Goal: Transaction & Acquisition: Purchase product/service

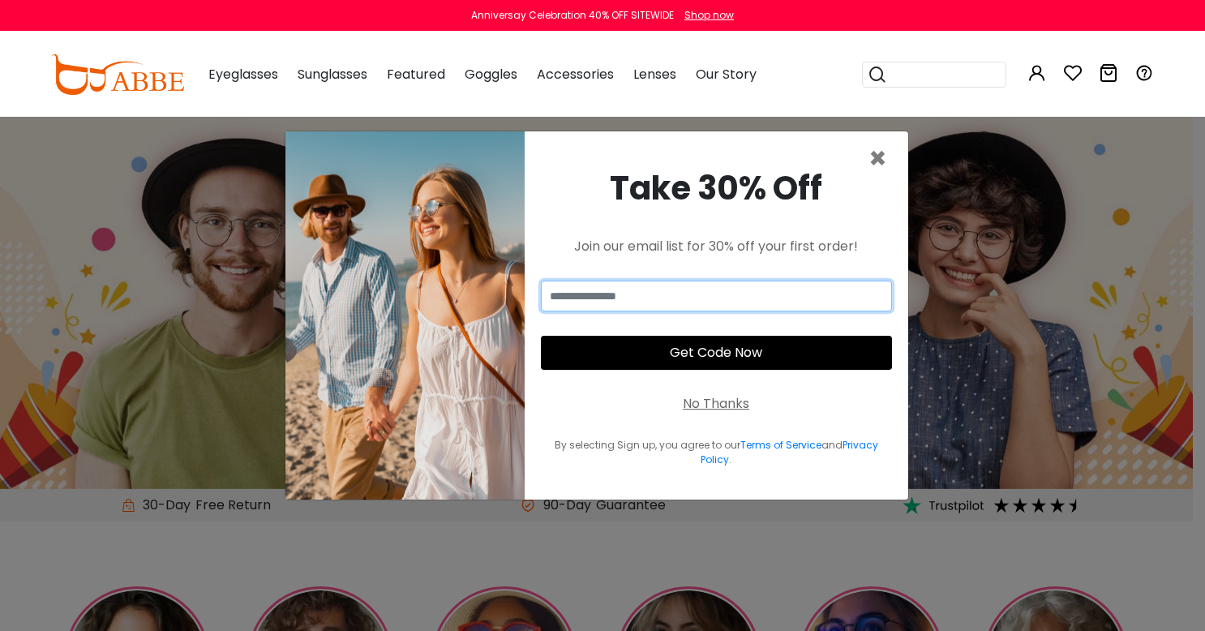
click at [634, 297] on input "email" at bounding box center [716, 296] width 351 height 31
type input "**********"
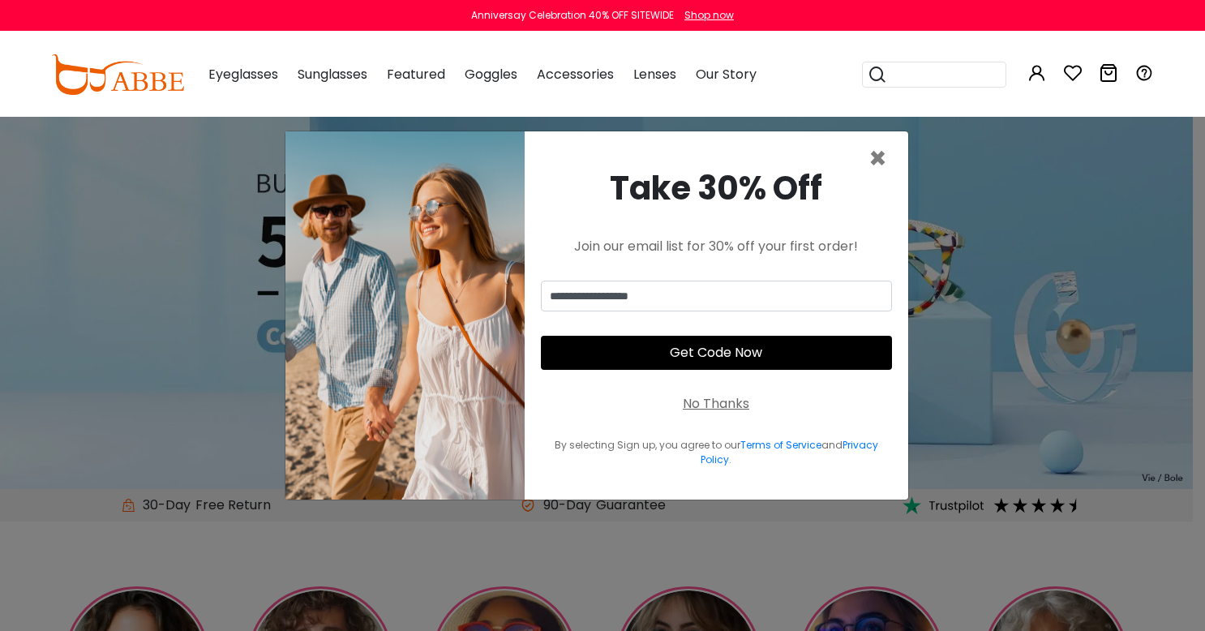
click at [732, 358] on button "Get Code Now" at bounding box center [716, 353] width 351 height 34
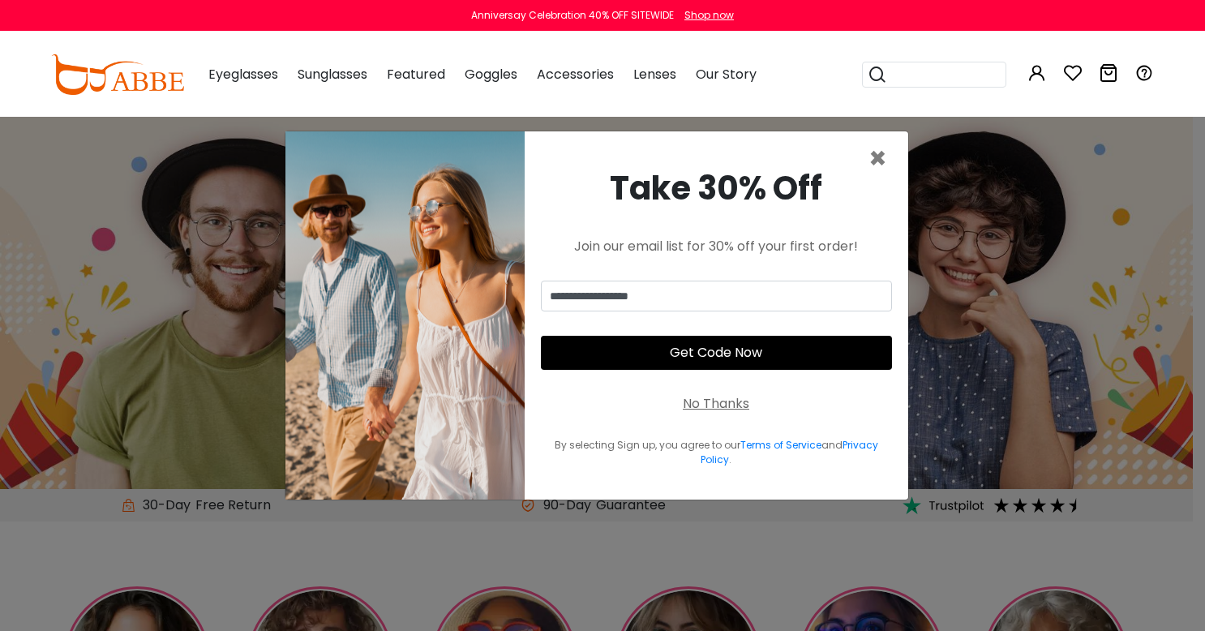
click at [720, 354] on button "Get Code Now" at bounding box center [716, 353] width 351 height 34
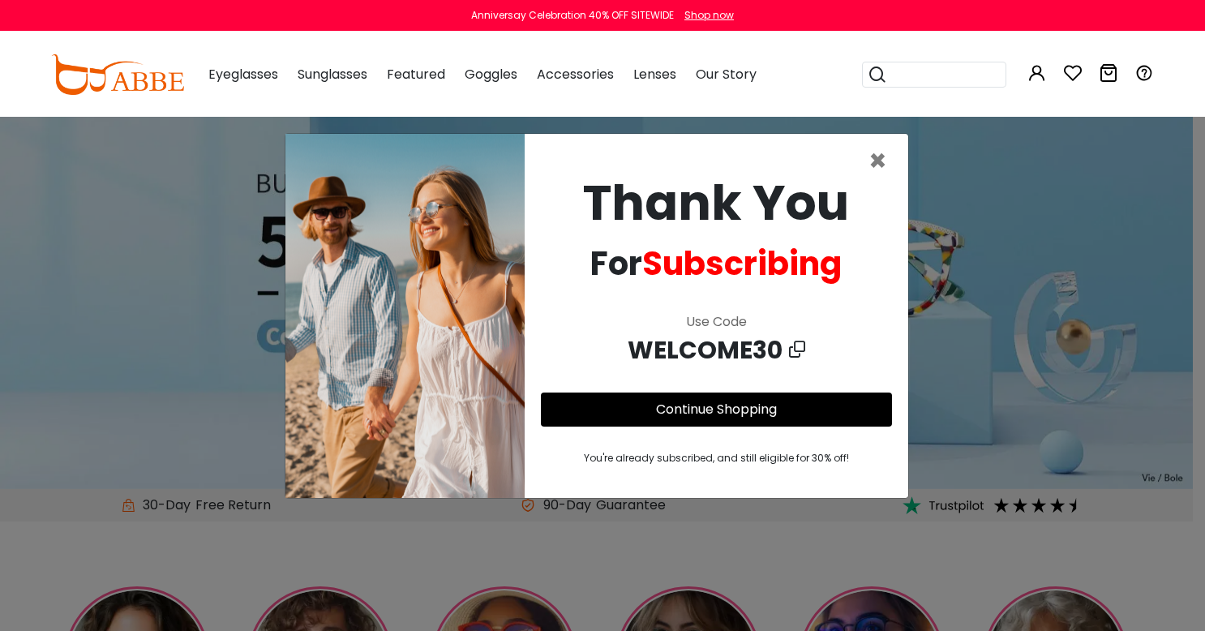
click at [723, 412] on link "Continue Shopping" at bounding box center [716, 409] width 121 height 19
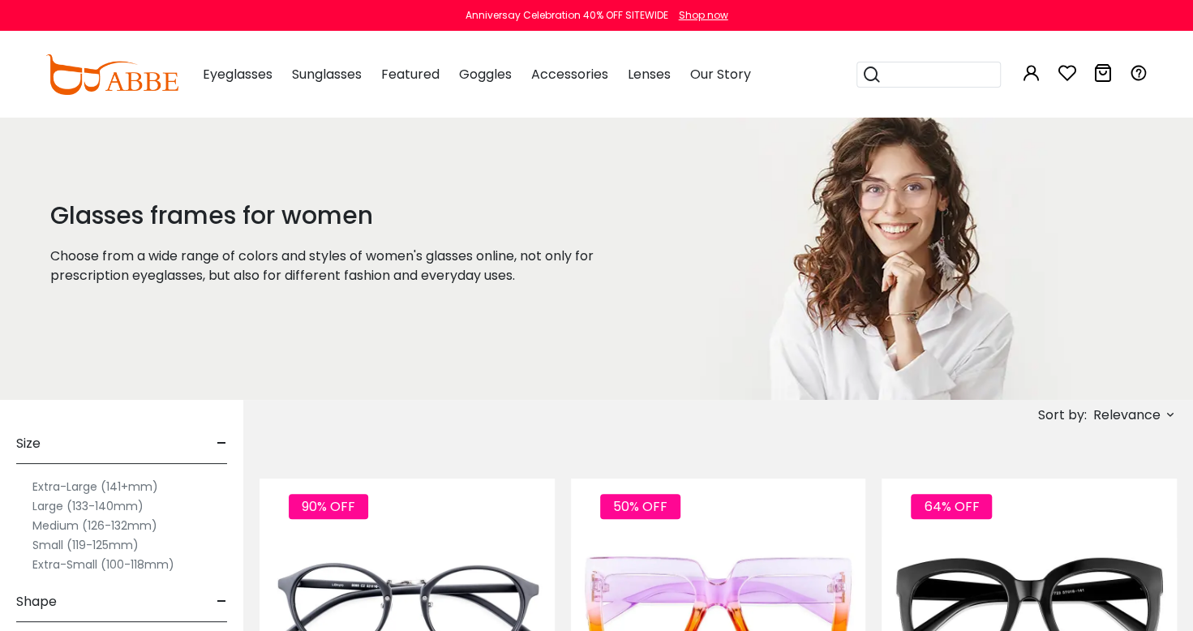
click at [49, 569] on label "Extra-Small (100-118mm)" at bounding box center [103, 564] width 142 height 19
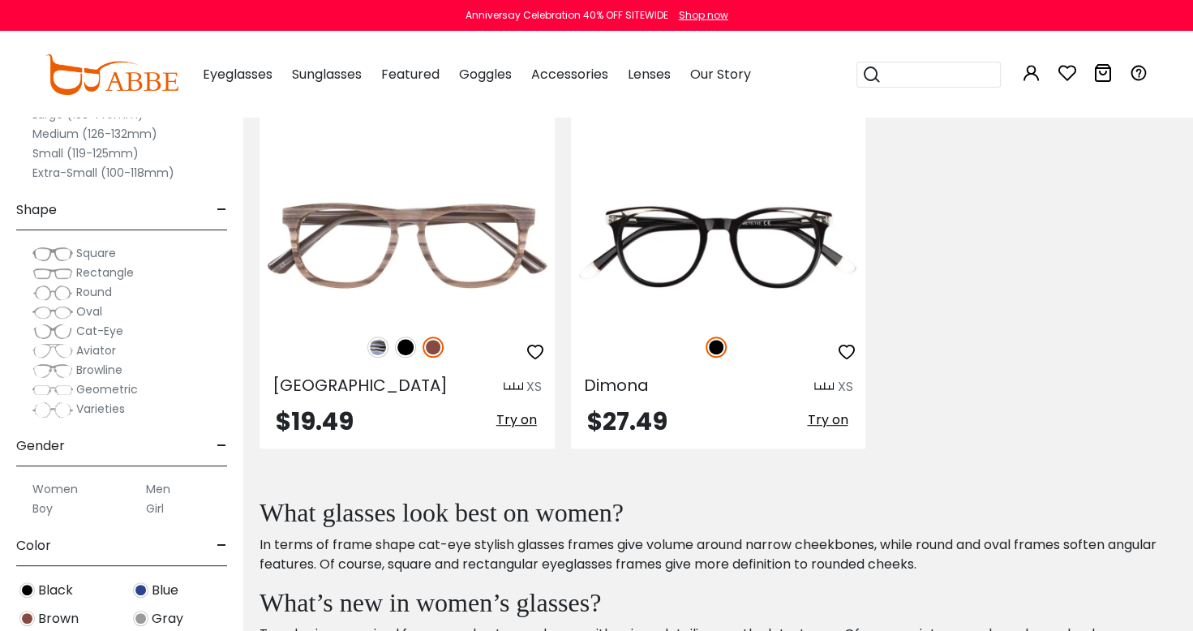
scroll to position [363, 0]
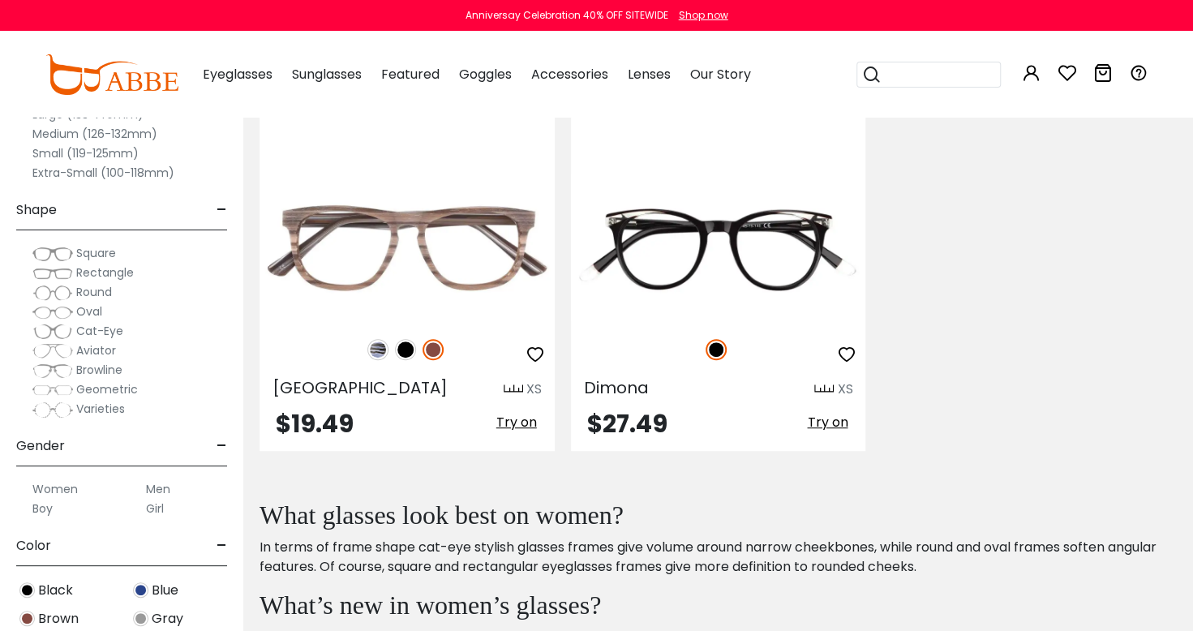
click at [37, 152] on label "Small (119-125mm)" at bounding box center [85, 153] width 106 height 19
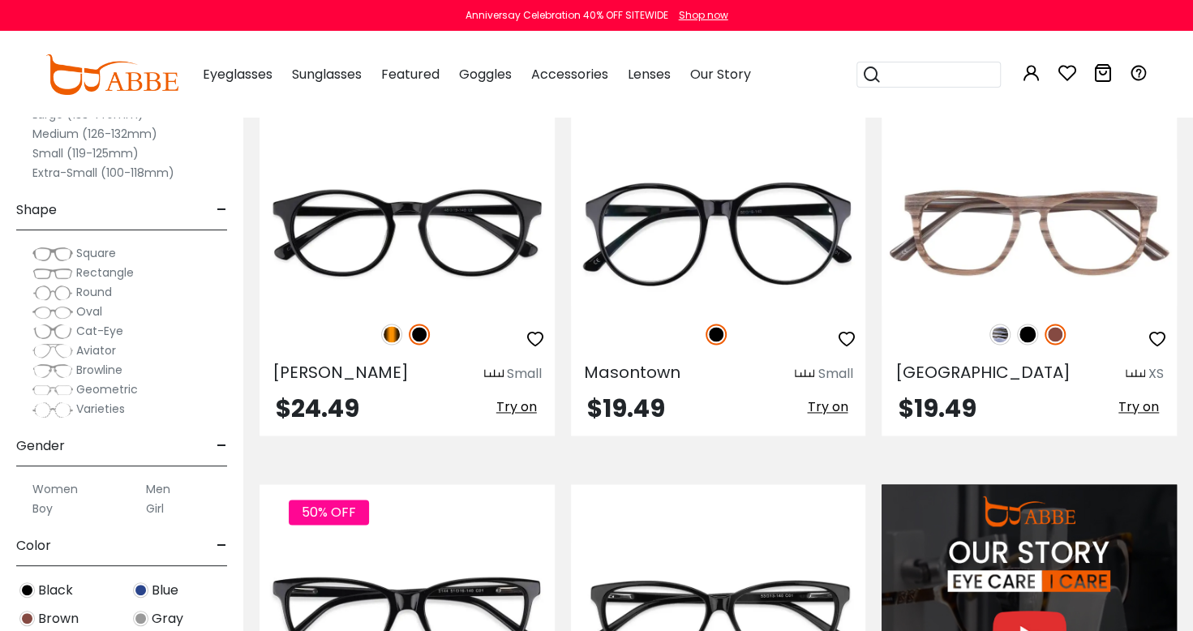
scroll to position [1207, 0]
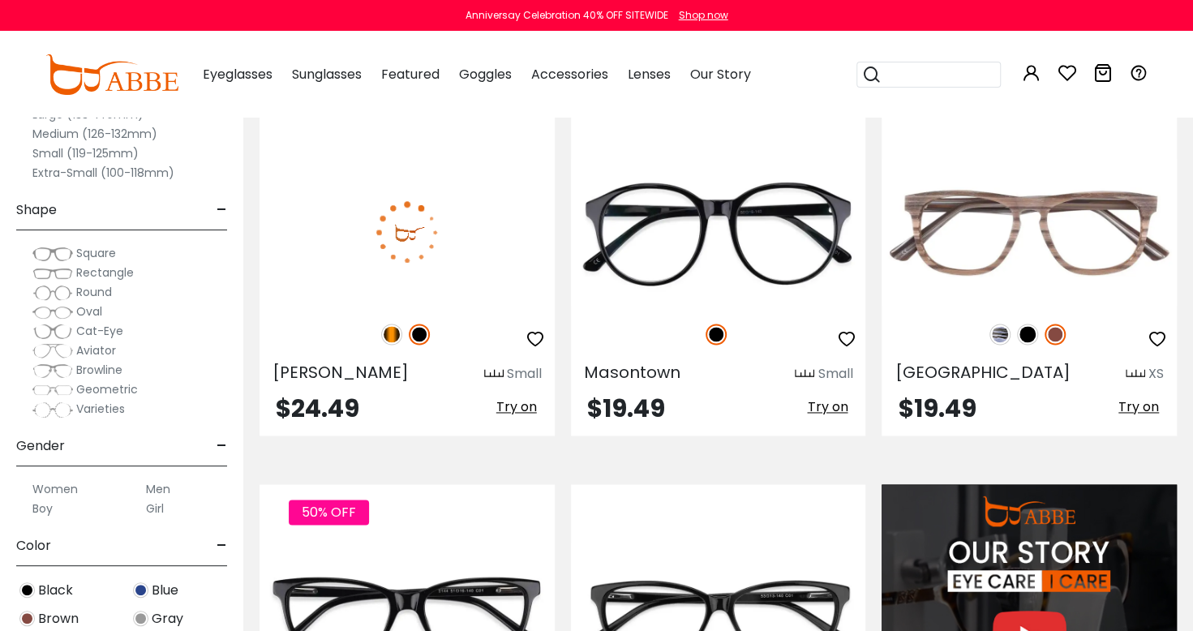
click at [486, 241] on img at bounding box center [407, 232] width 295 height 148
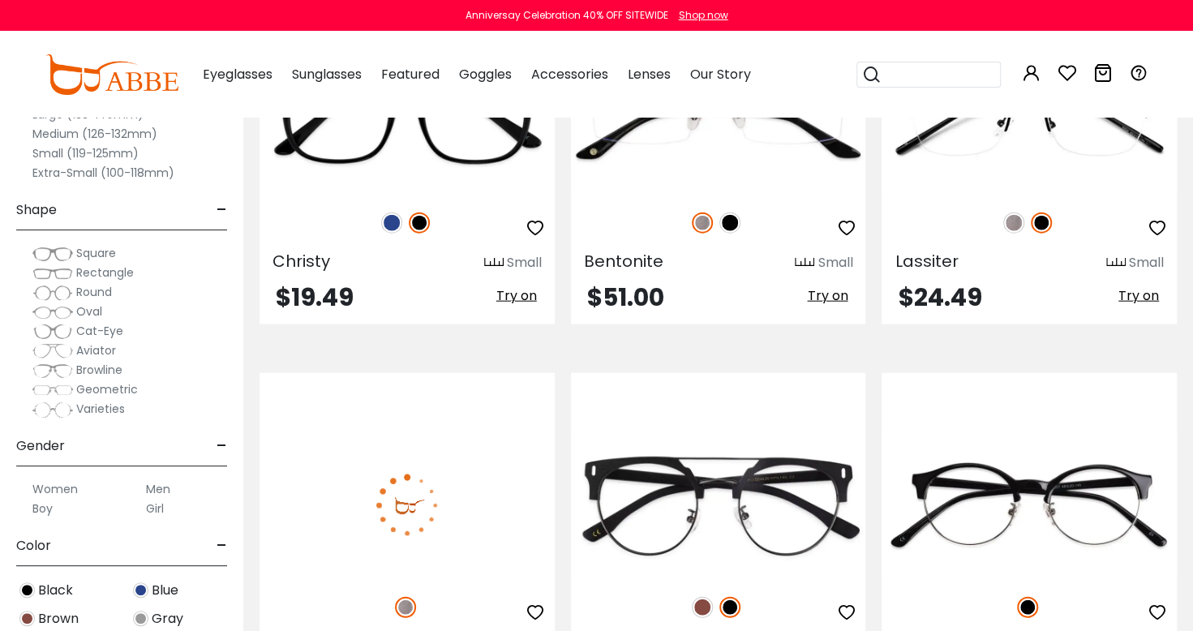
scroll to position [2086, 0]
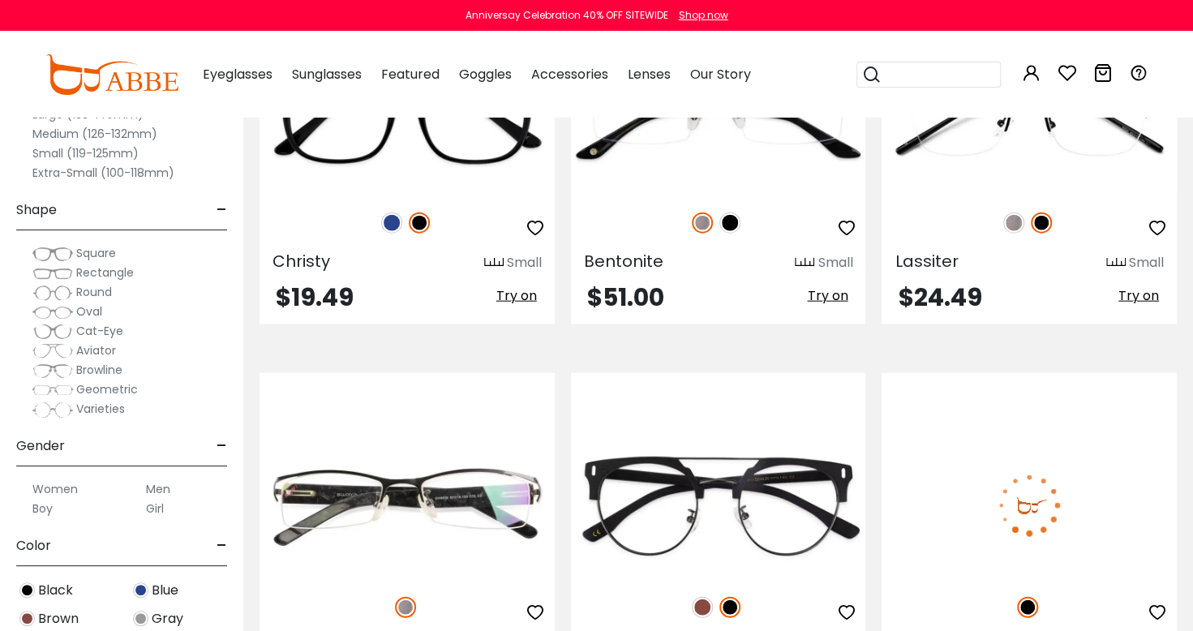
click at [1105, 514] on img at bounding box center [1029, 506] width 295 height 148
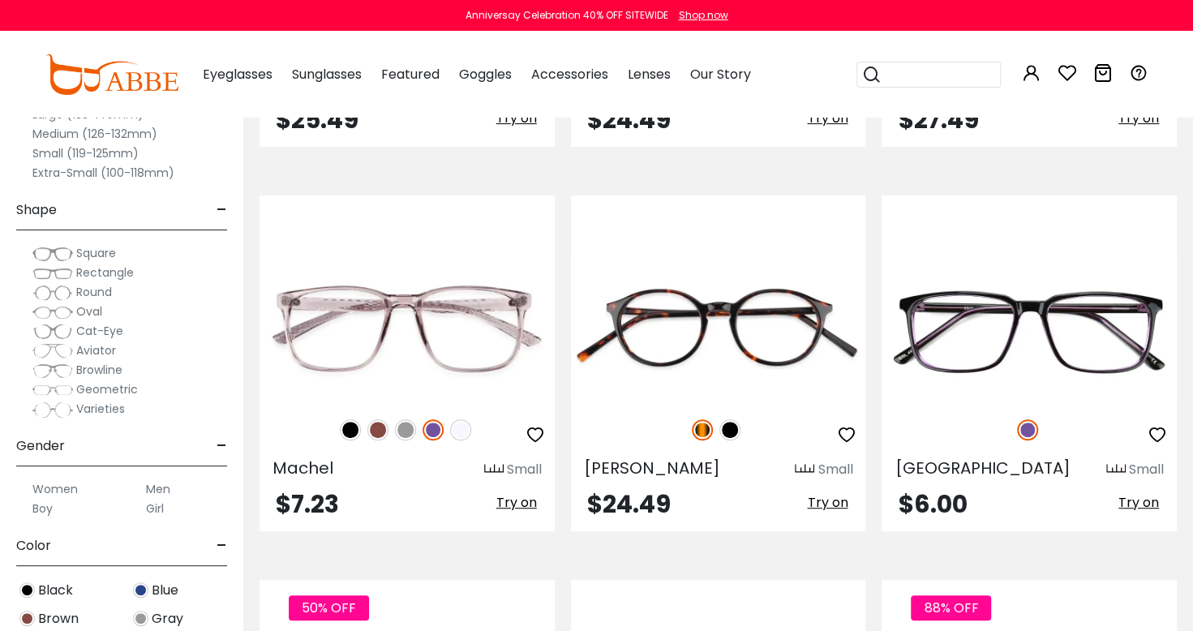
scroll to position [3802, 0]
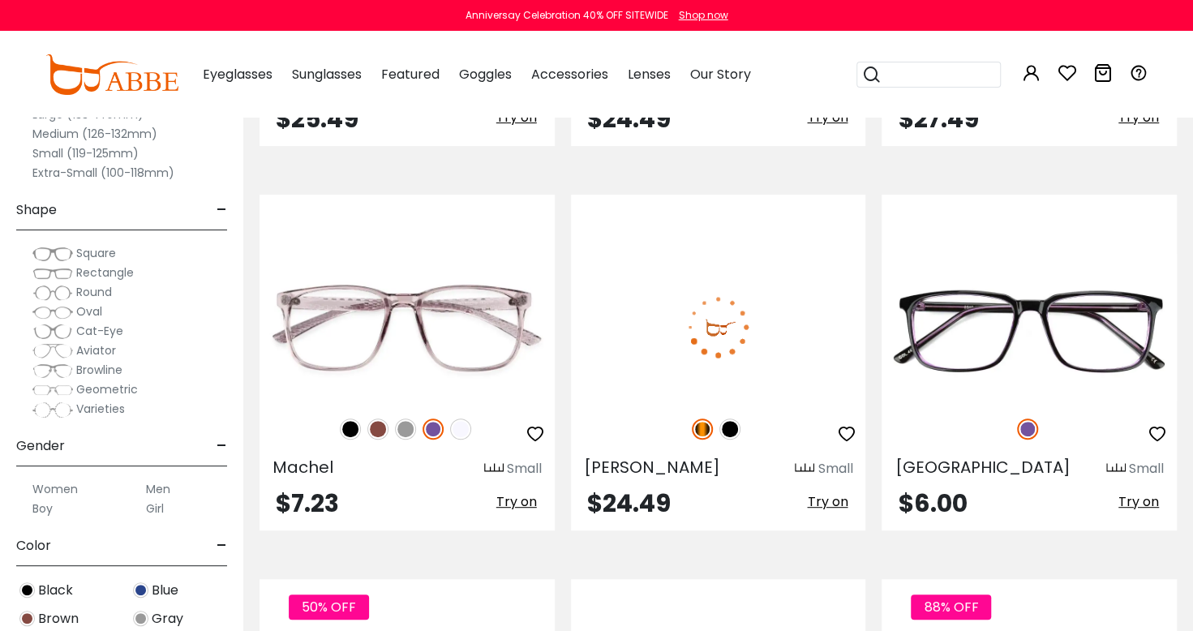
click at [764, 353] on img at bounding box center [718, 327] width 295 height 148
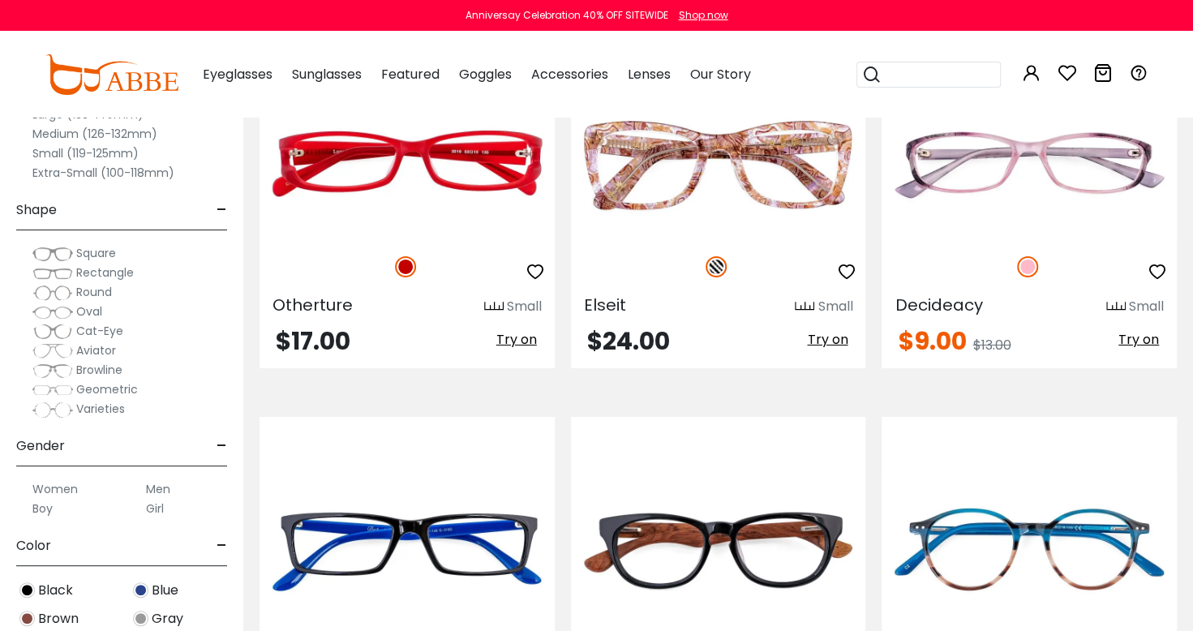
scroll to position [6816, 0]
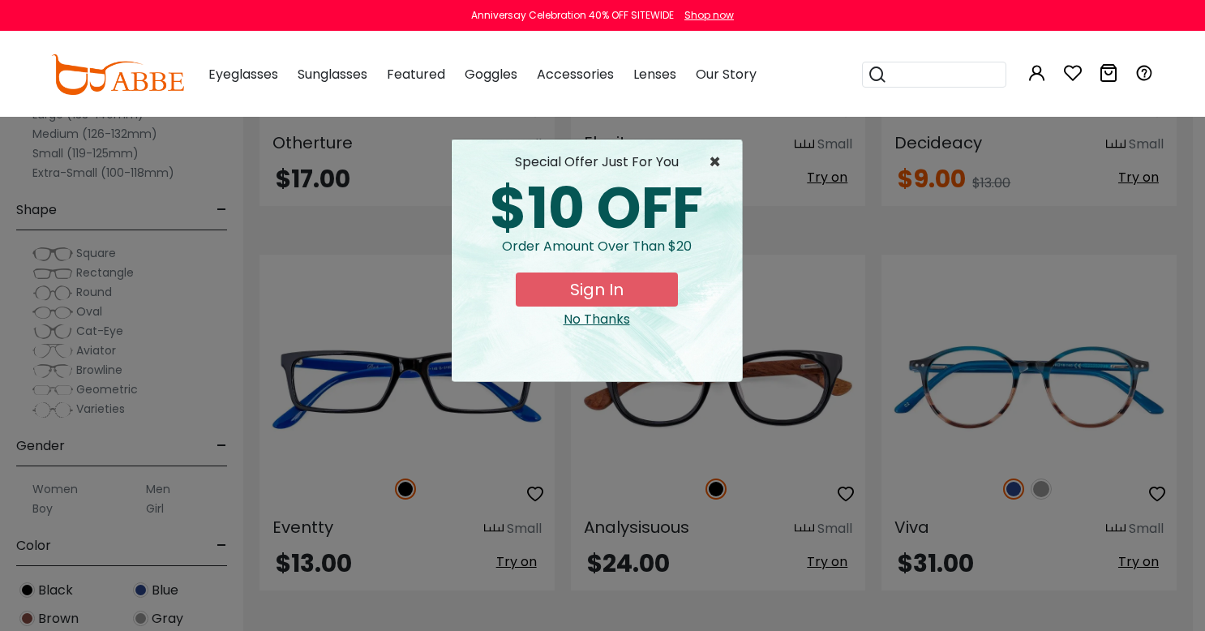
click at [723, 157] on span "×" at bounding box center [719, 161] width 20 height 19
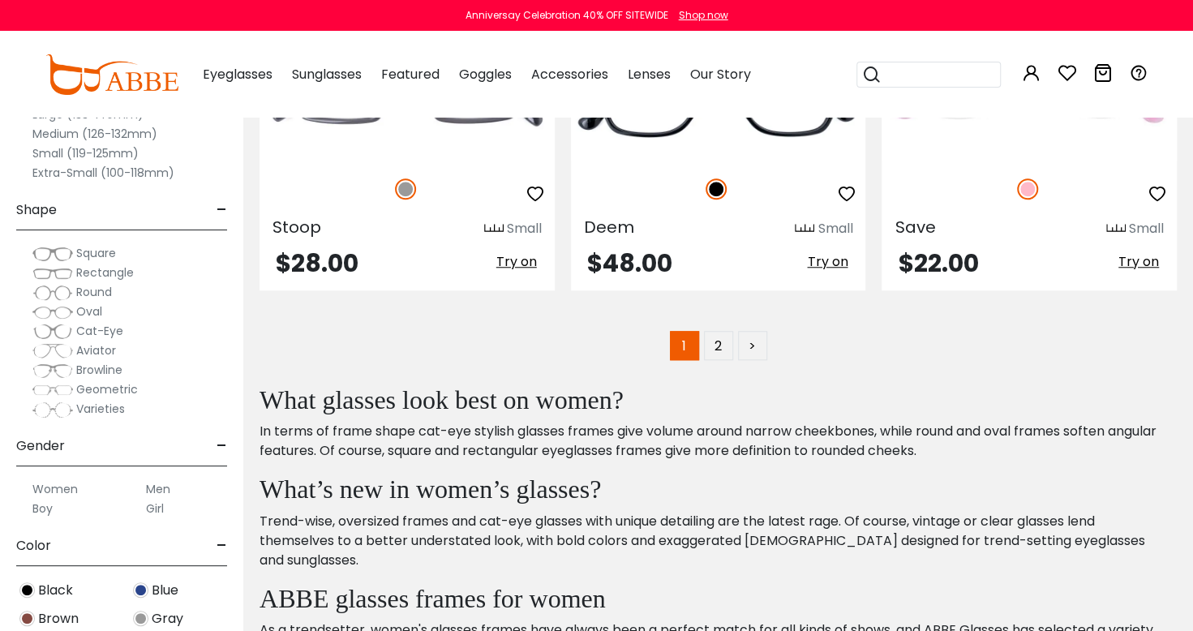
scroll to position [7885, 0]
click at [719, 344] on link "2" at bounding box center [718, 345] width 29 height 29
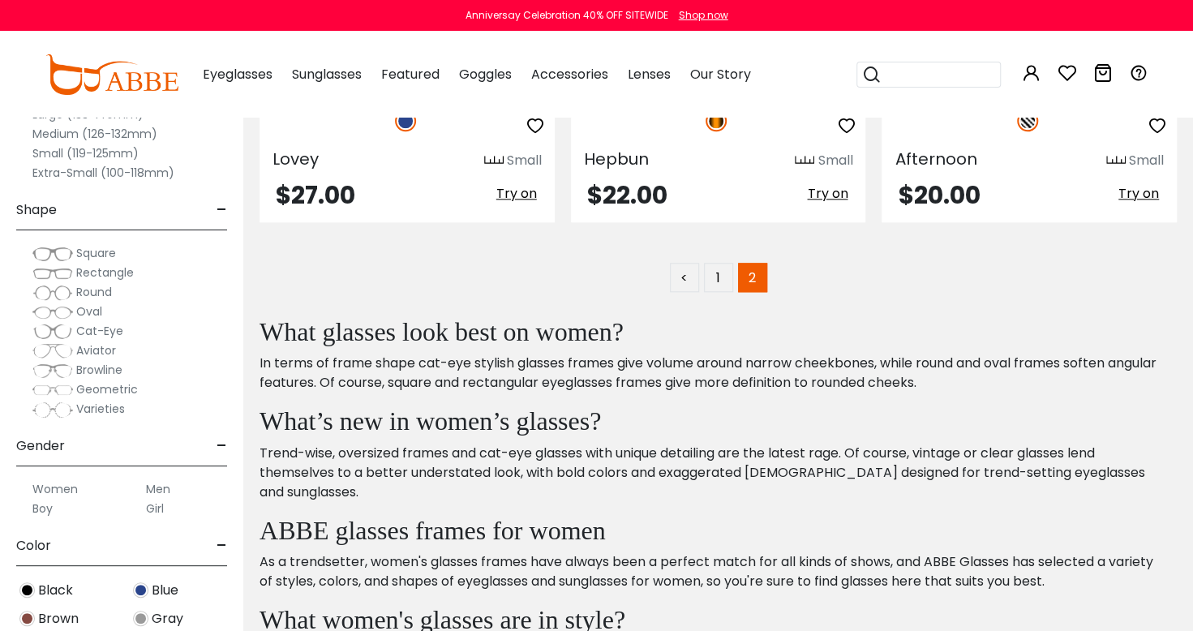
scroll to position [977, 0]
click at [718, 279] on link "1" at bounding box center [718, 277] width 29 height 29
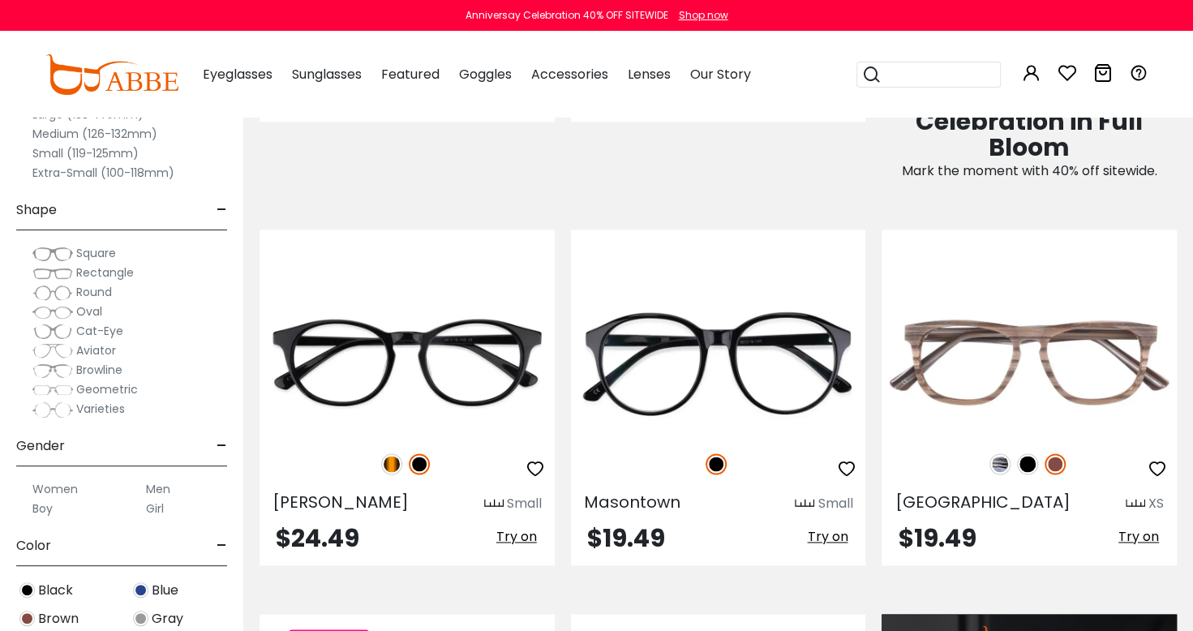
scroll to position [1077, 0]
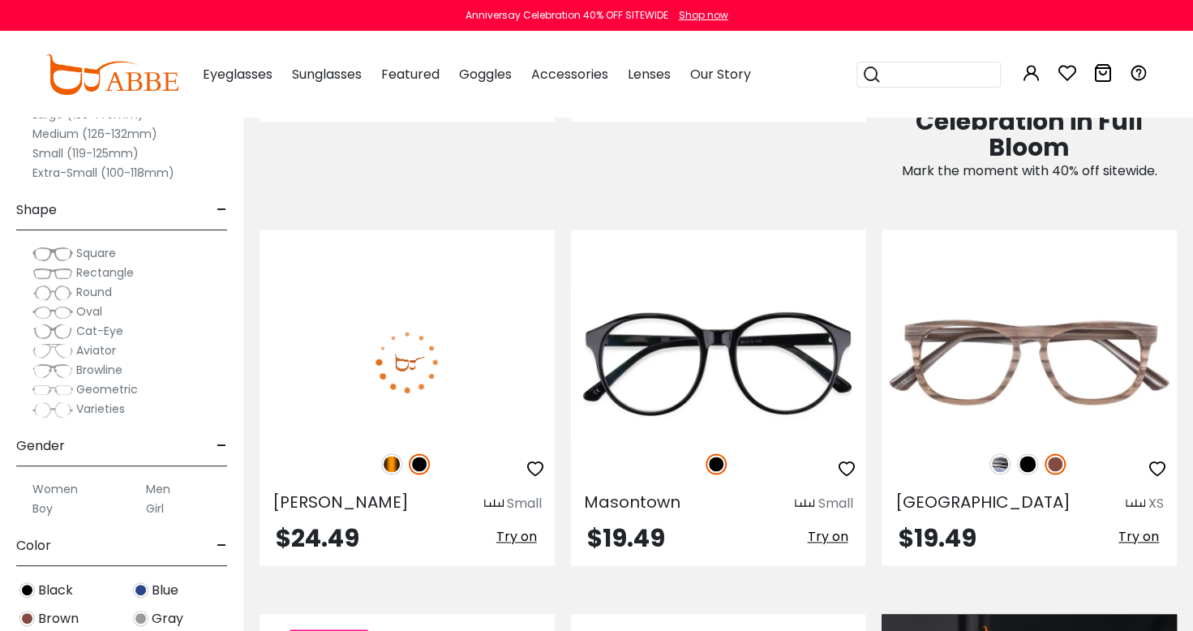
click at [333, 357] on img at bounding box center [407, 362] width 295 height 148
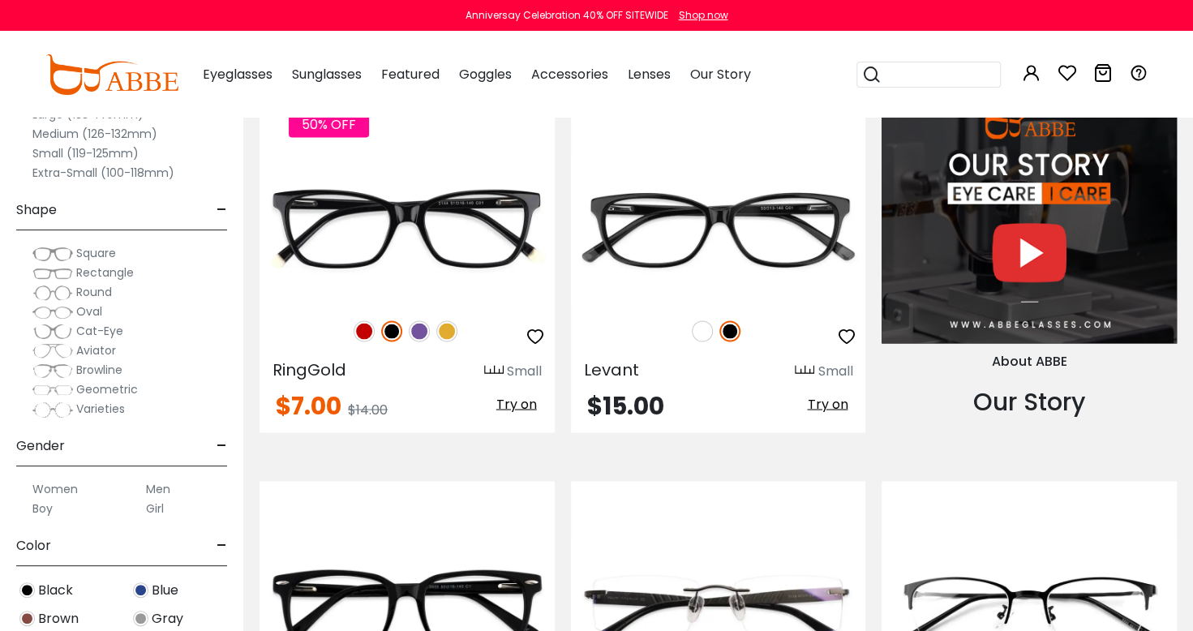
scroll to position [1607, 0]
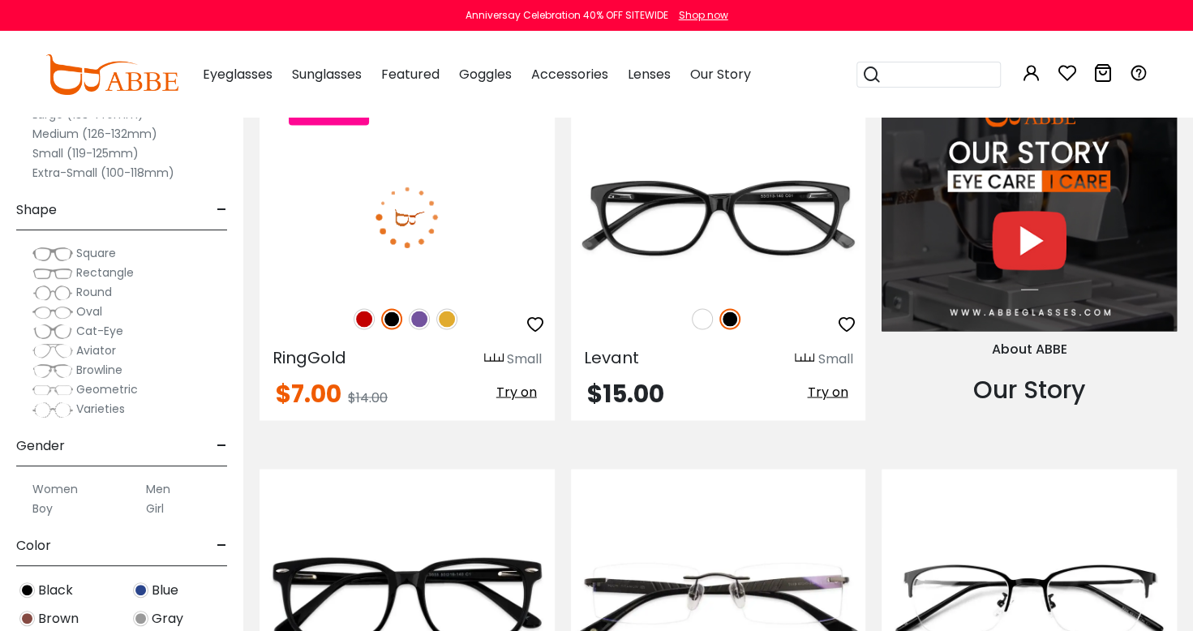
click at [310, 219] on img at bounding box center [407, 217] width 295 height 148
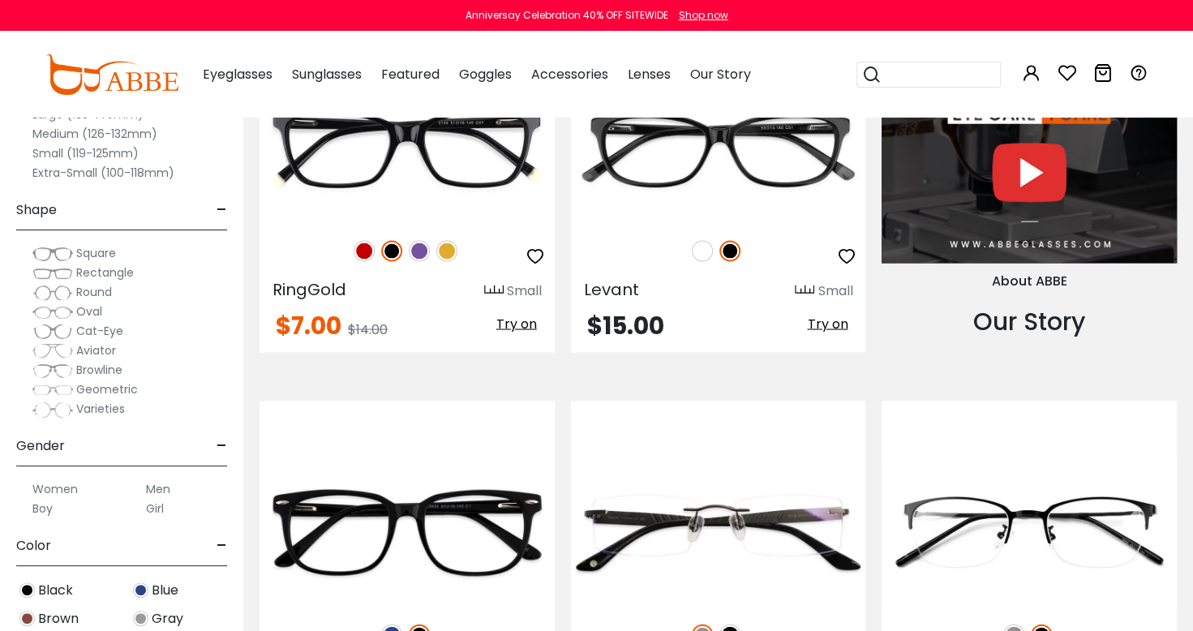
scroll to position [1653, 0]
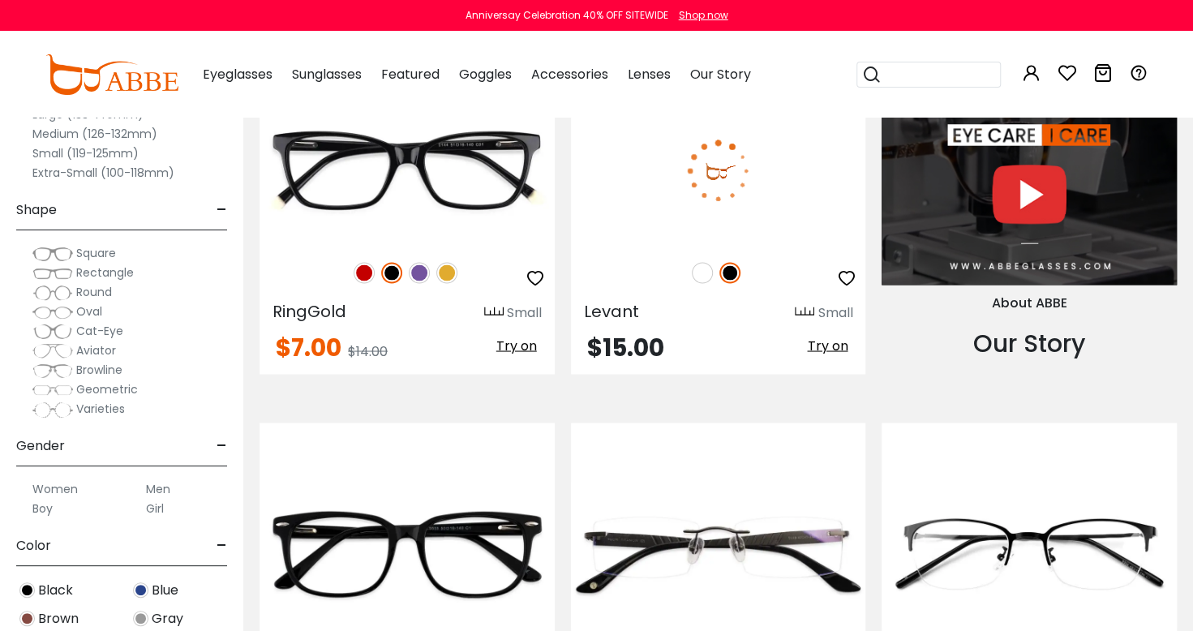
click at [650, 231] on img at bounding box center [718, 171] width 295 height 148
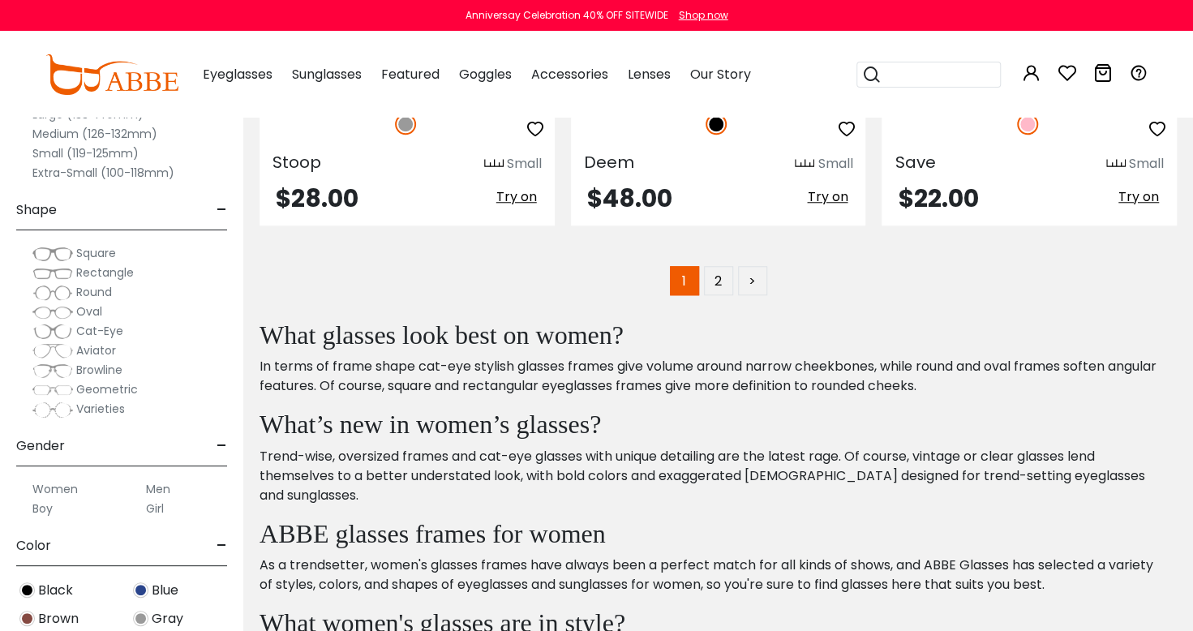
scroll to position [7952, 0]
click at [53, 487] on label "Women" at bounding box center [54, 488] width 45 height 19
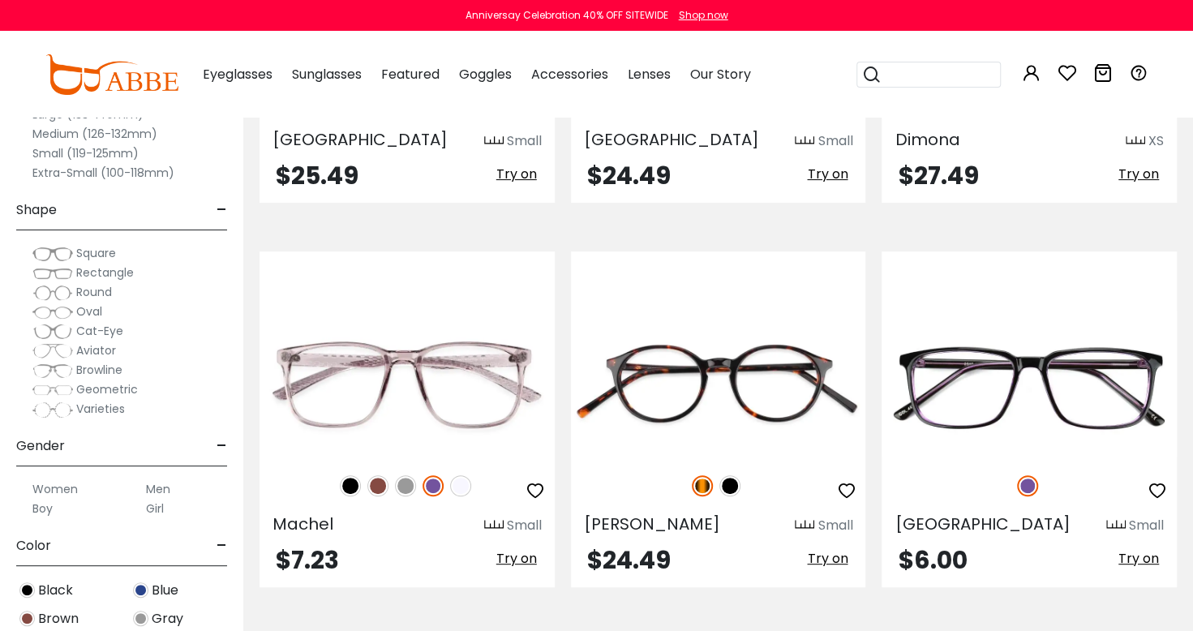
scroll to position [3748, 0]
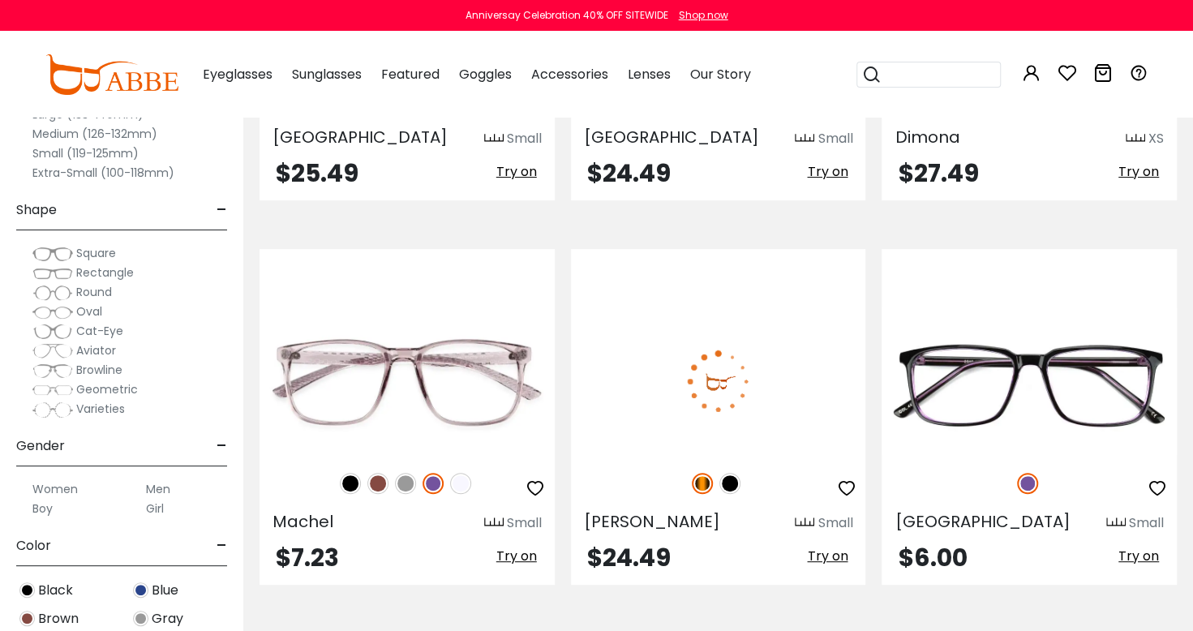
click at [638, 420] on img at bounding box center [718, 381] width 295 height 148
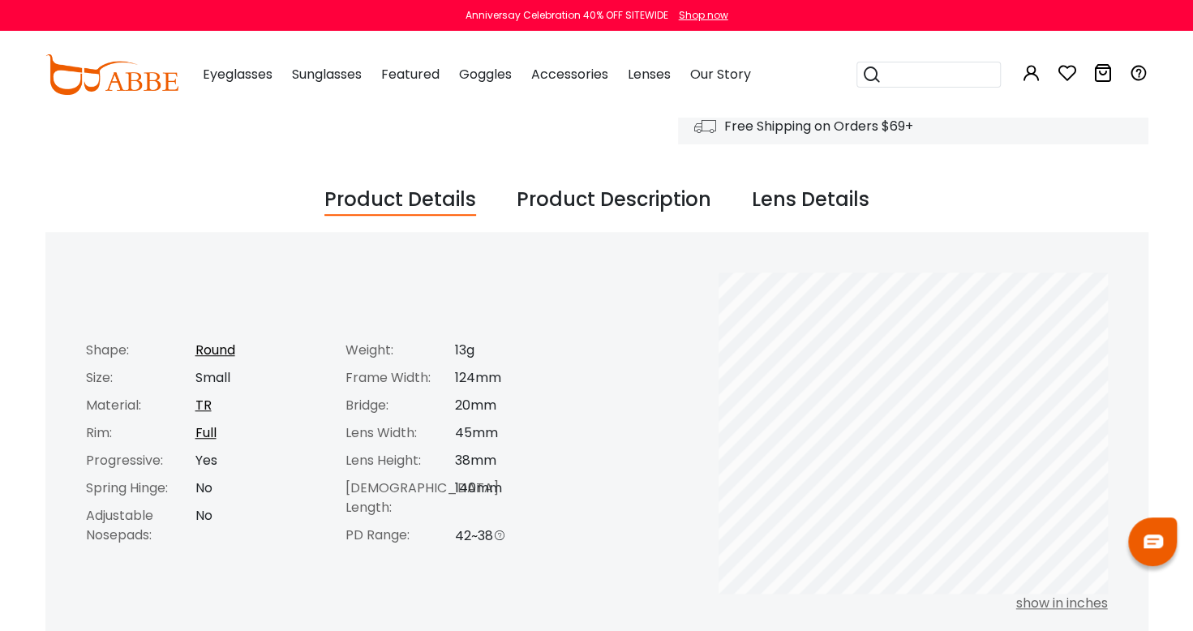
scroll to position [515, 0]
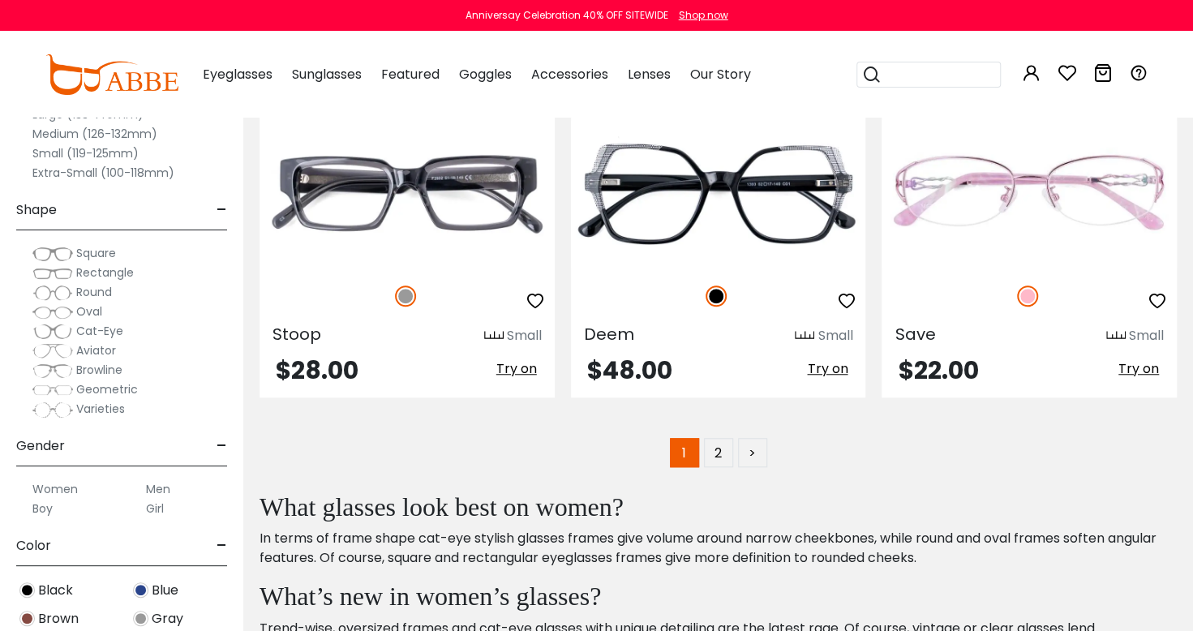
scroll to position [7780, 0]
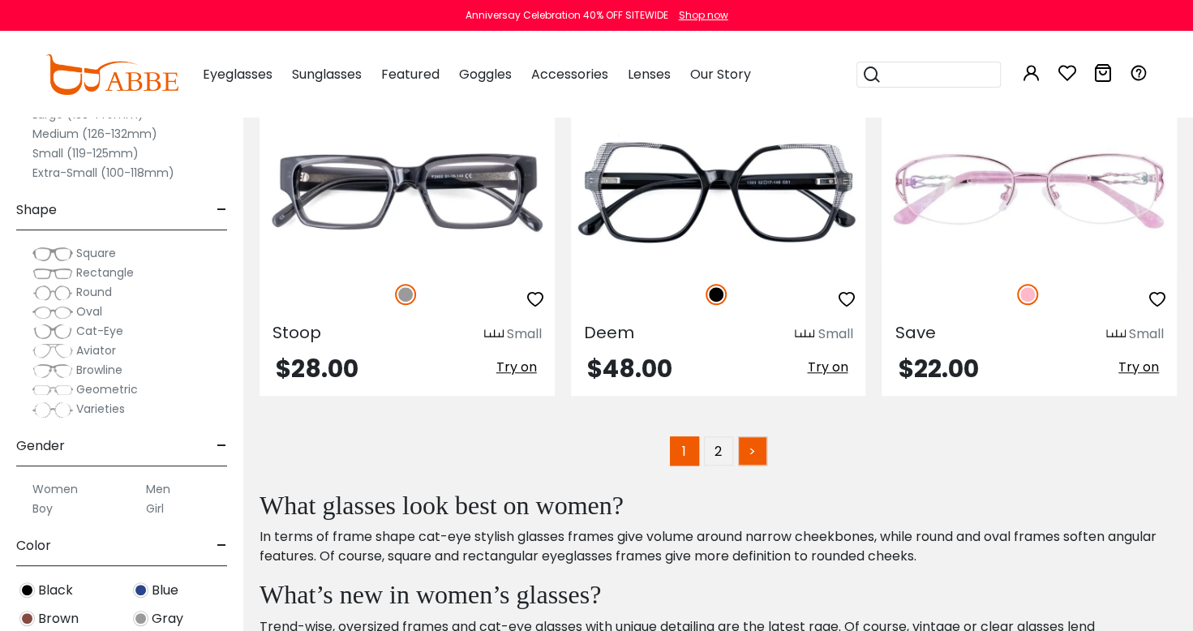
click at [743, 456] on link ">" at bounding box center [752, 450] width 29 height 29
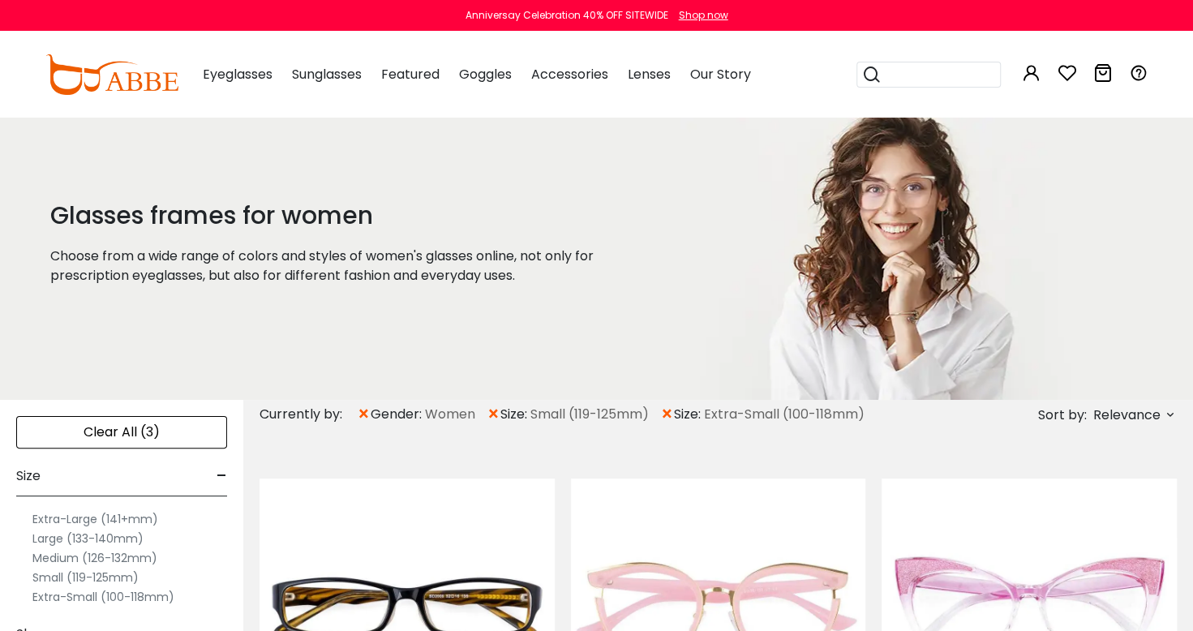
click at [108, 371] on div "Glasses frames for women Choose from a wide range of colors and styles of women…" at bounding box center [359, 258] width 644 height 284
click at [118, 437] on div "Clear All (3)" at bounding box center [121, 432] width 211 height 32
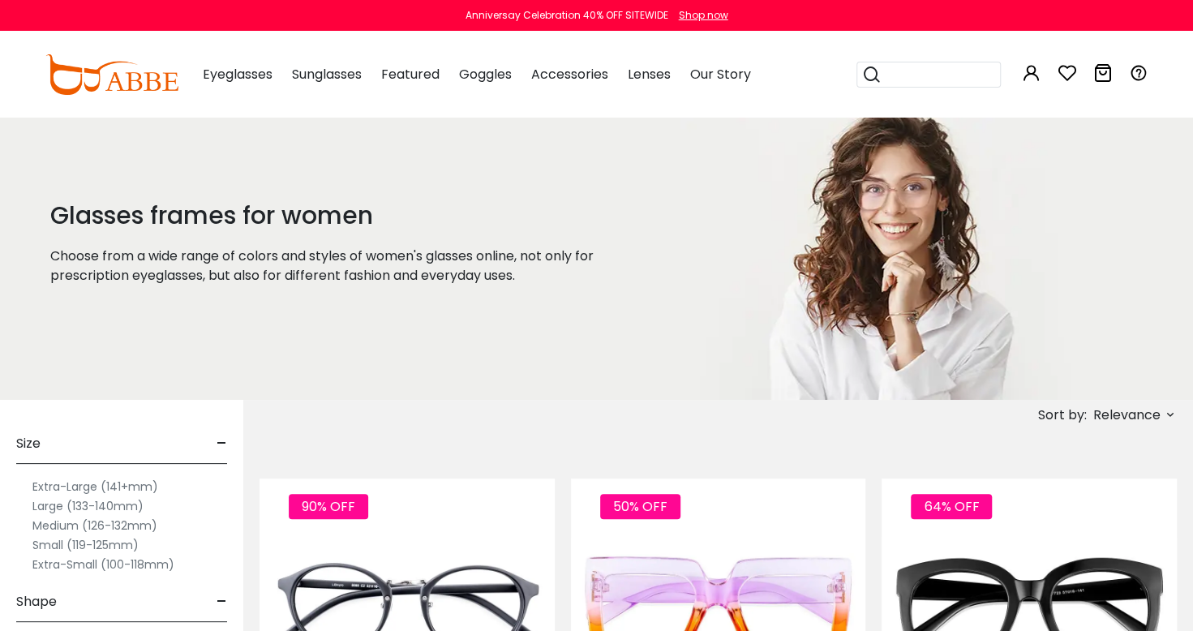
click at [36, 525] on label "Medium (126-132mm)" at bounding box center [94, 525] width 125 height 19
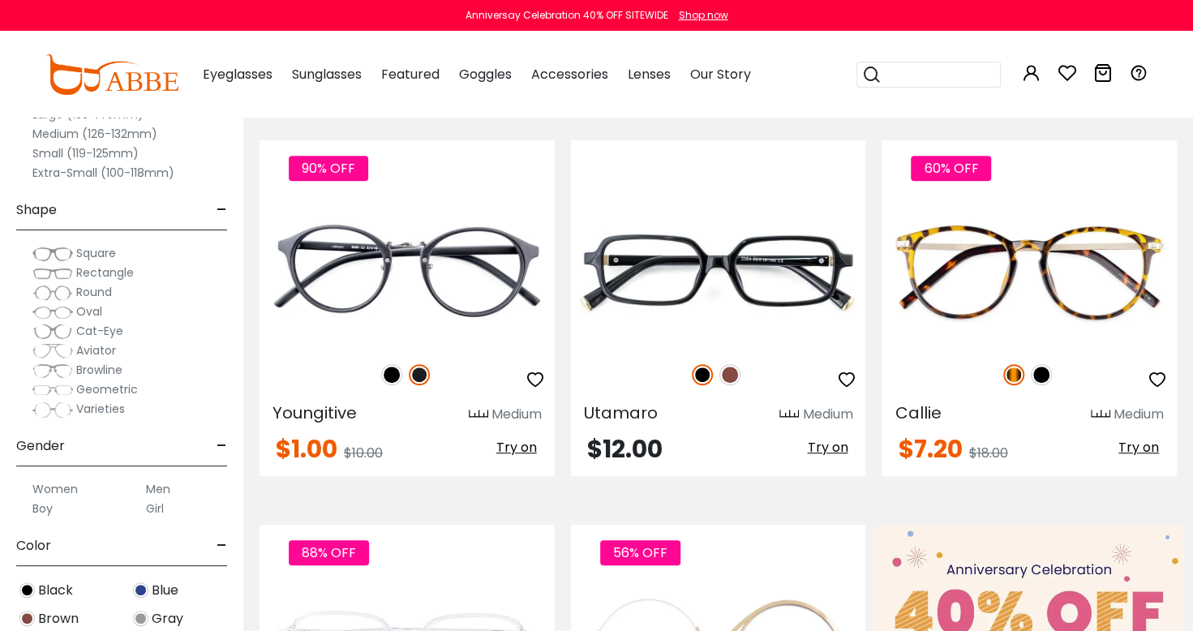
scroll to position [341, 0]
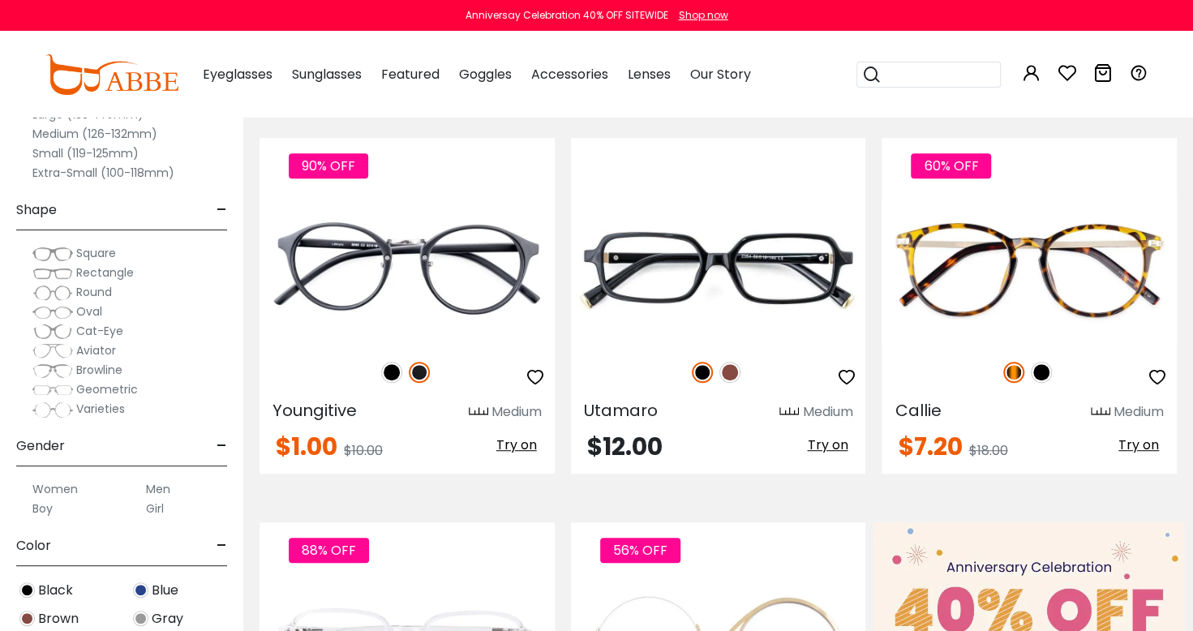
click at [49, 483] on label "Women" at bounding box center [54, 488] width 45 height 19
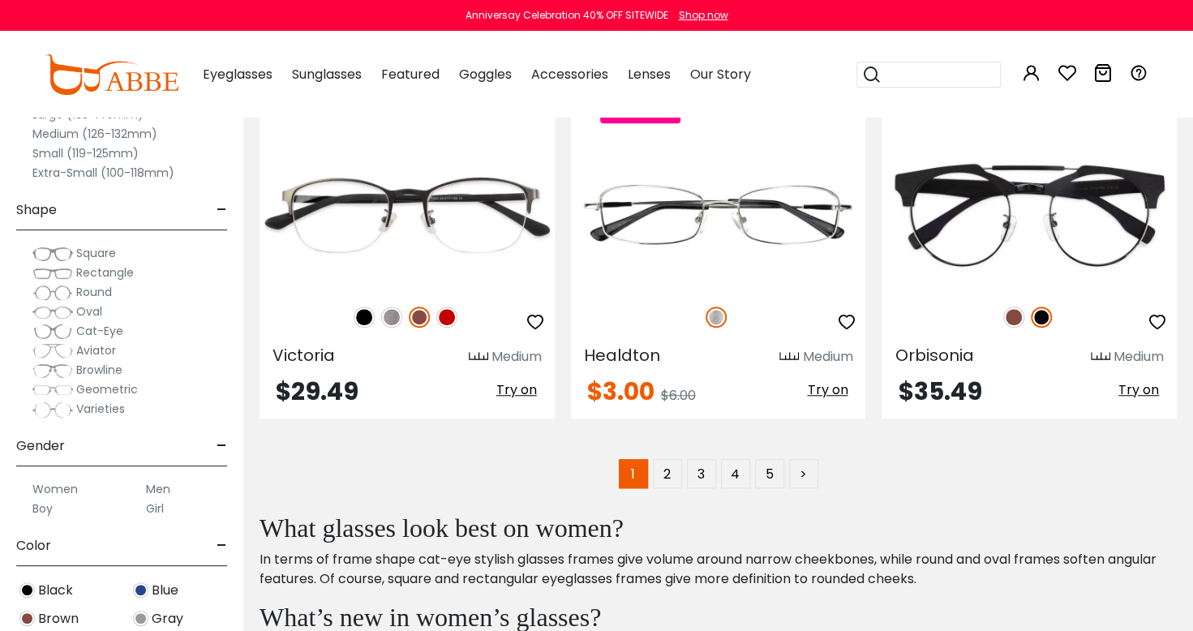
scroll to position [7758, 0]
click at [678, 475] on link "2" at bounding box center [667, 472] width 29 height 29
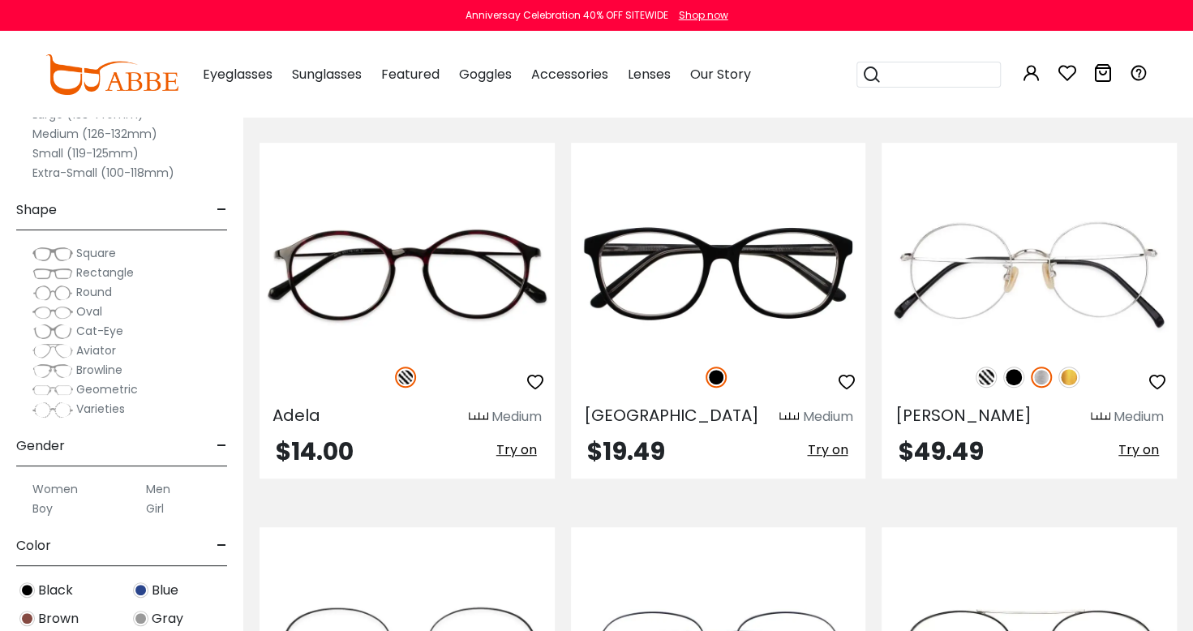
scroll to position [337, 0]
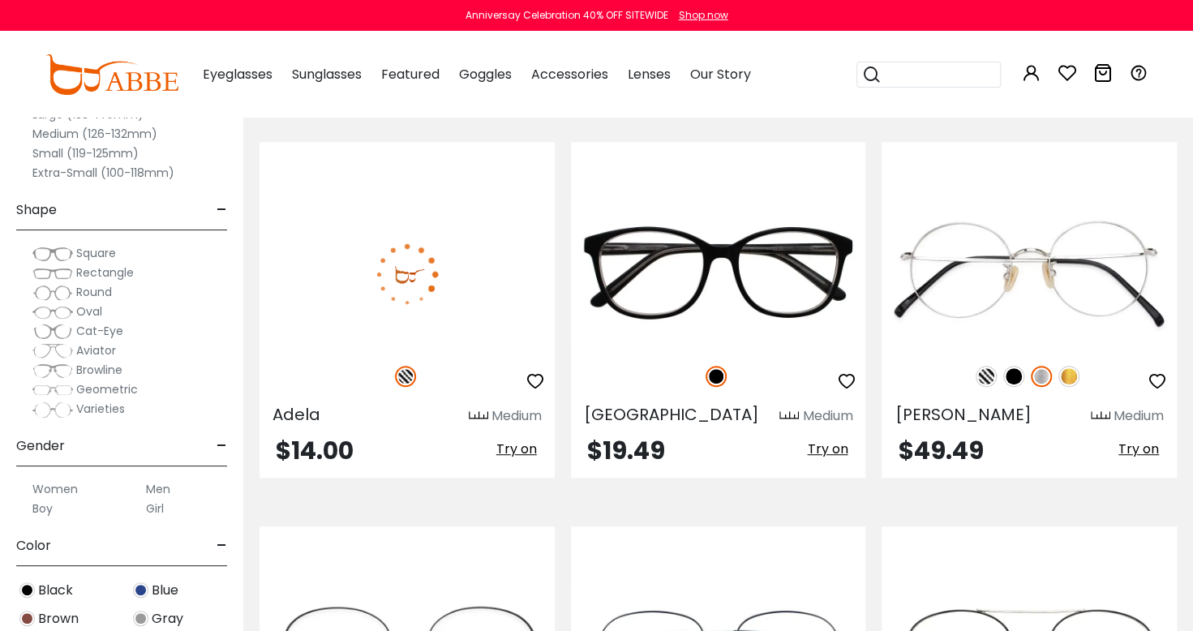
click at [320, 273] on img at bounding box center [407, 274] width 295 height 148
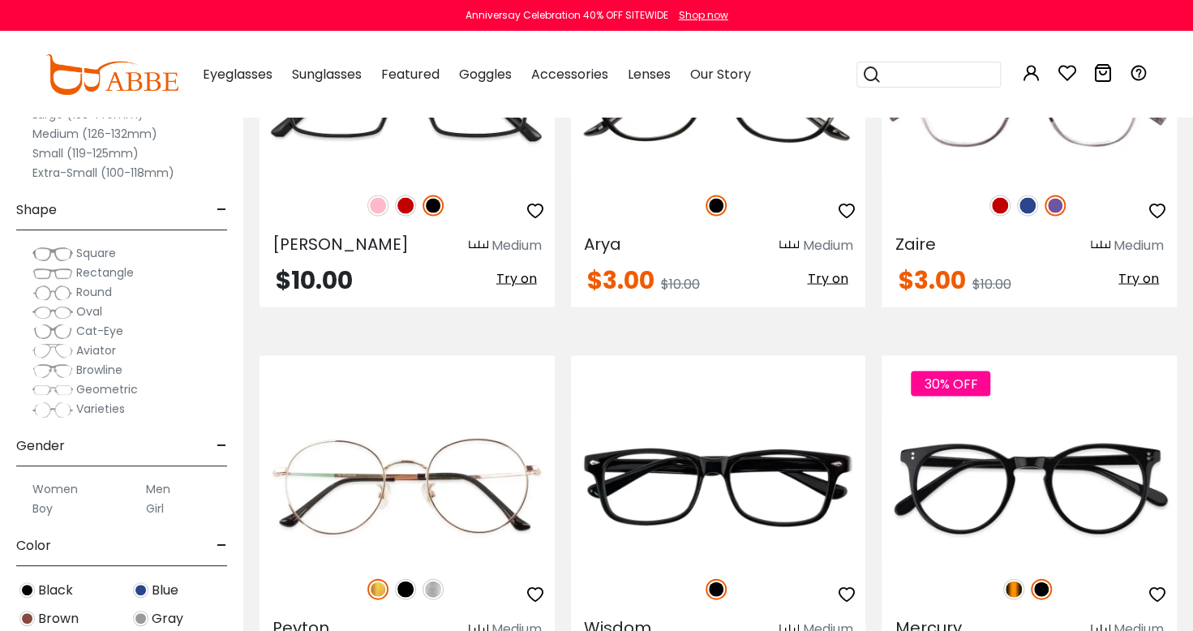
scroll to position [1661, 0]
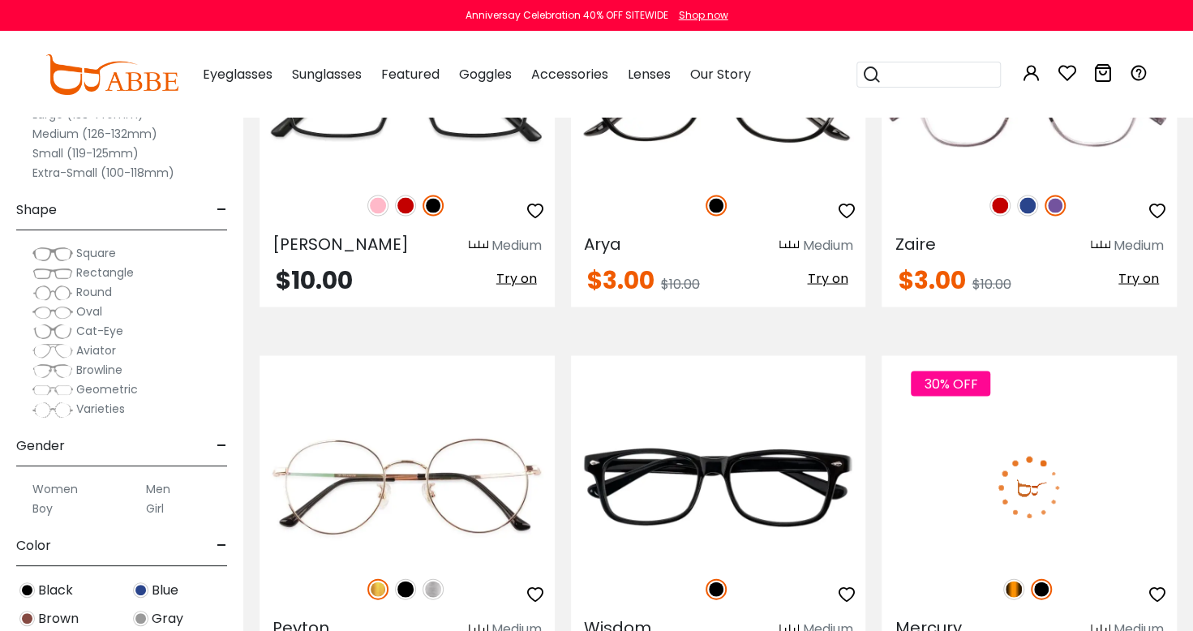
click at [1118, 506] on img at bounding box center [1029, 488] width 295 height 148
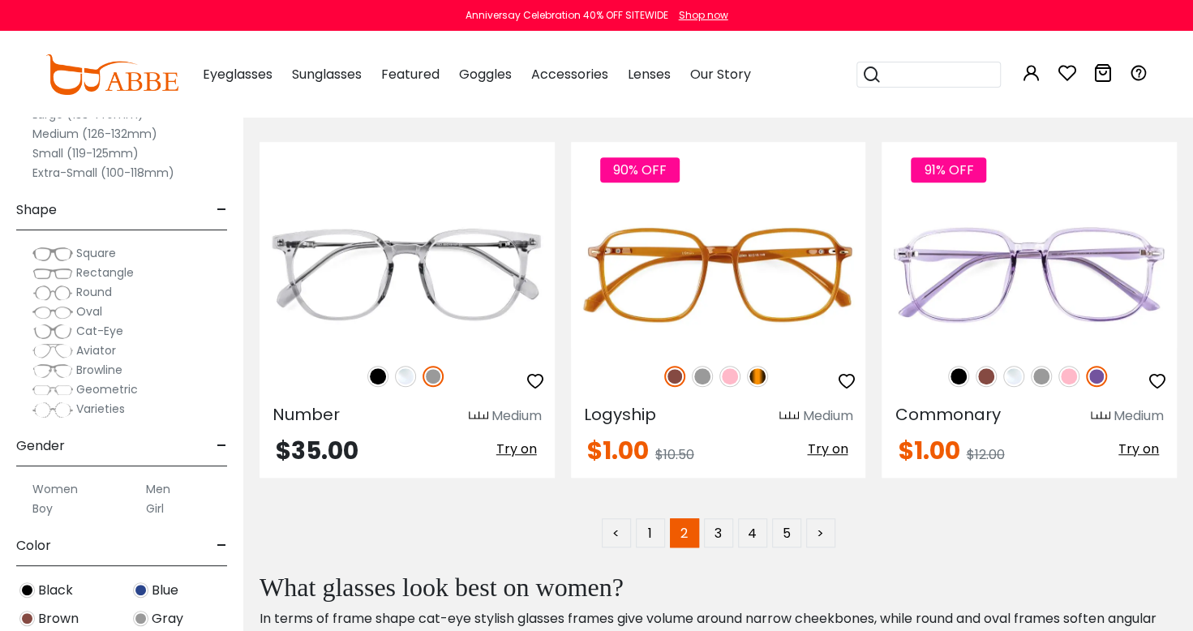
scroll to position [7624, 0]
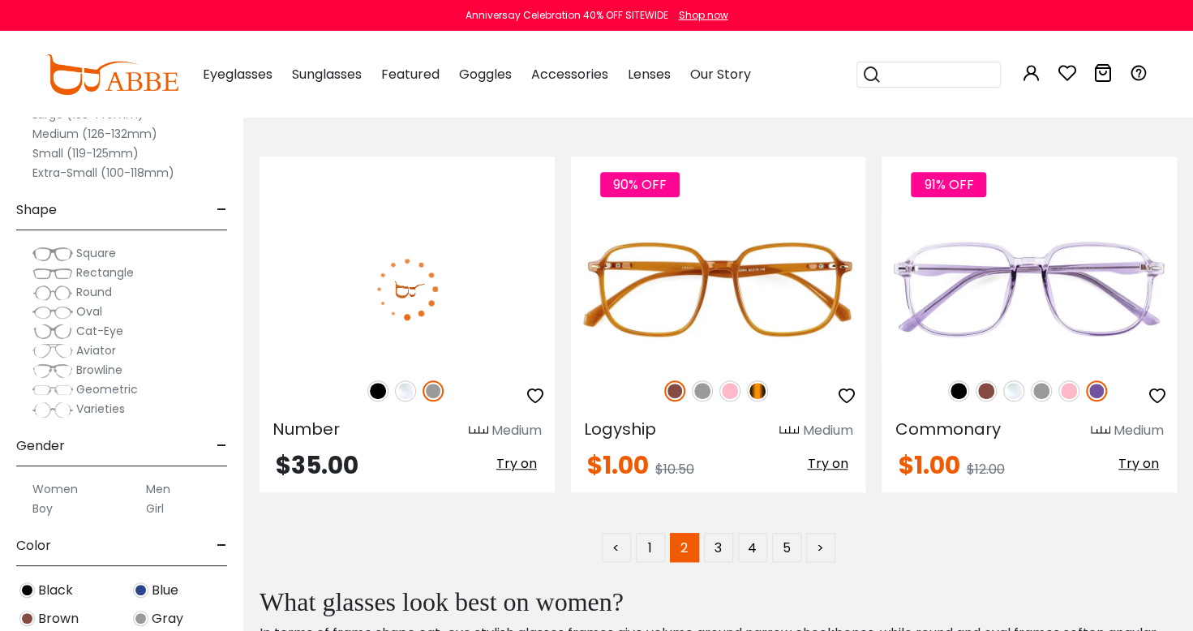
click at [318, 279] on img at bounding box center [407, 289] width 295 height 148
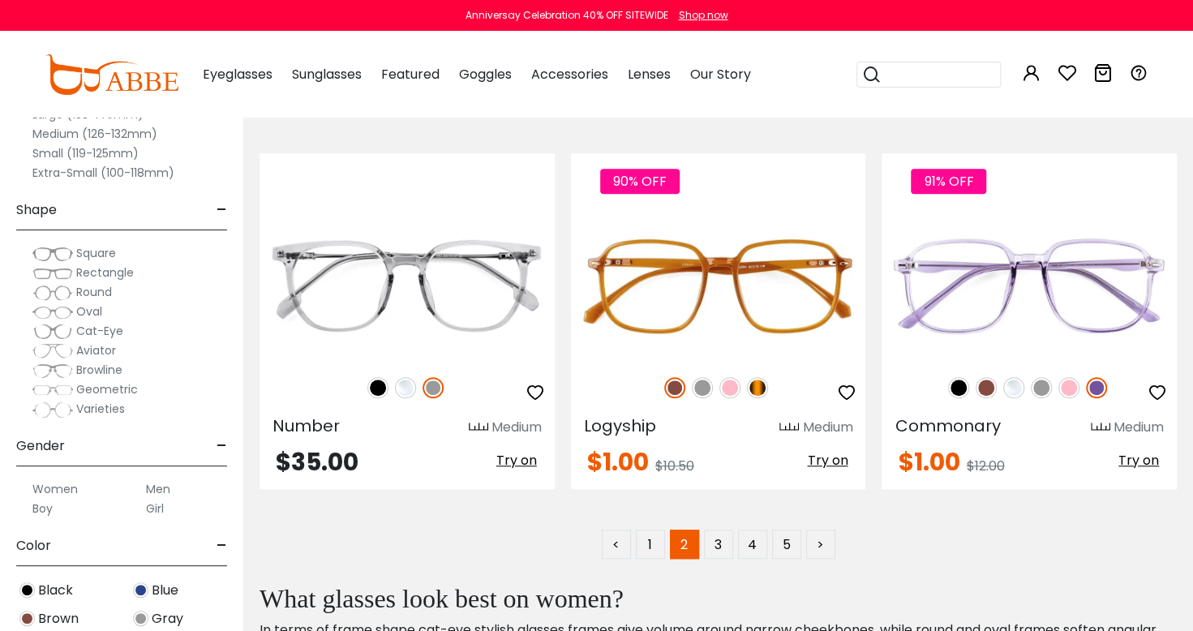
scroll to position [7624, 0]
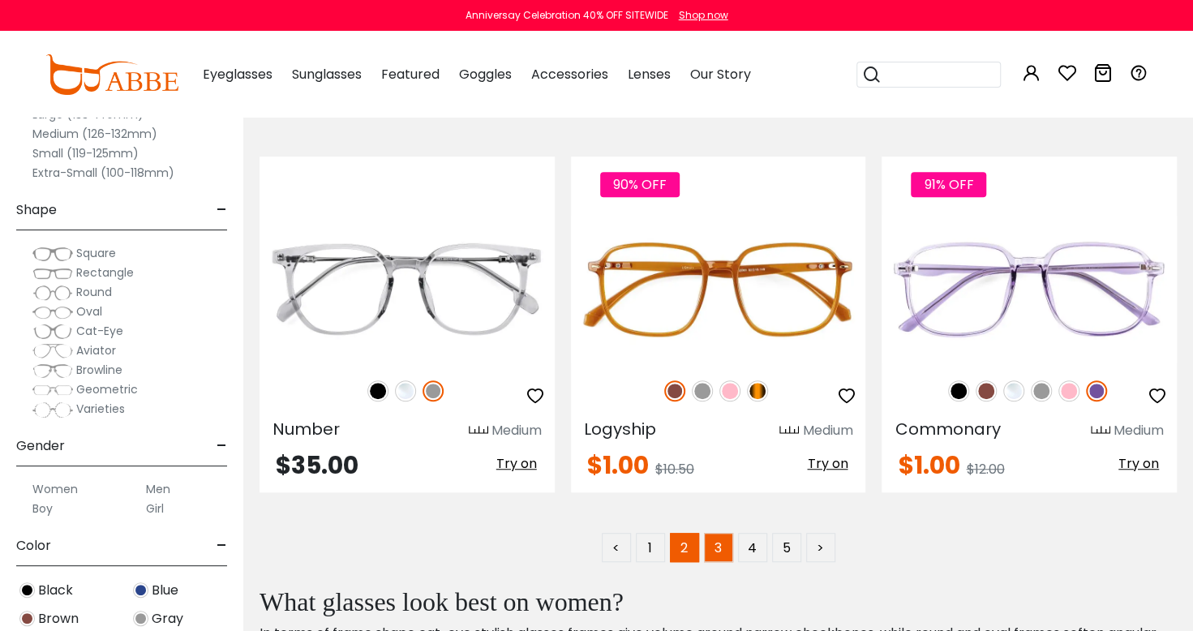
click at [728, 556] on link "3" at bounding box center [718, 547] width 29 height 29
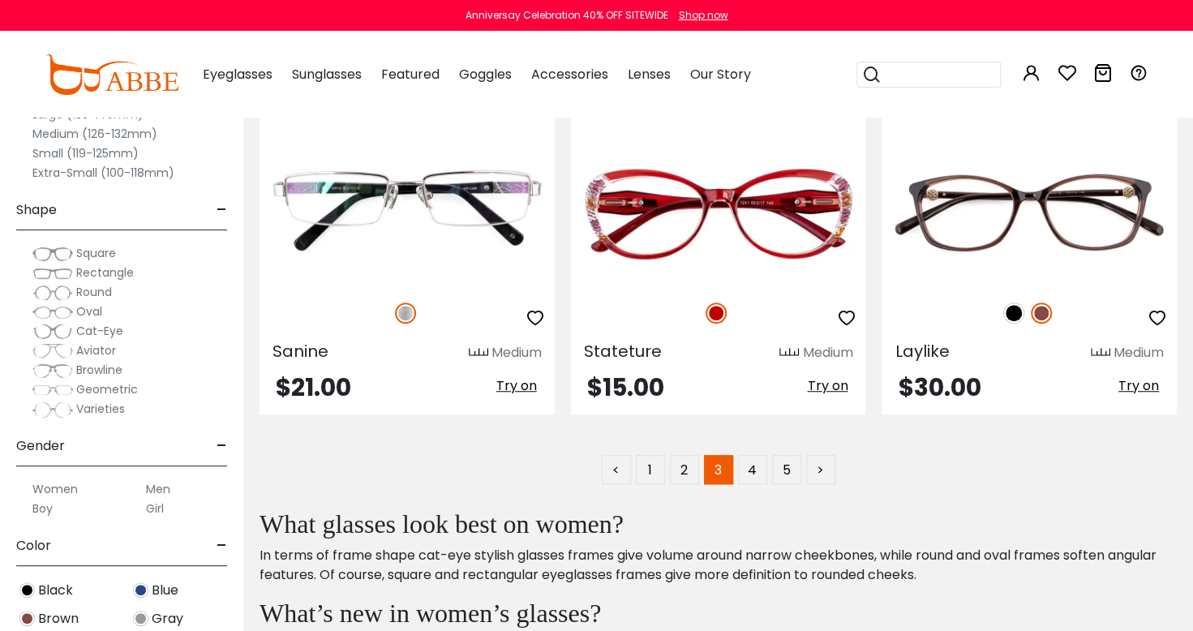
scroll to position [7705, 0]
